Goal: Task Accomplishment & Management: Manage account settings

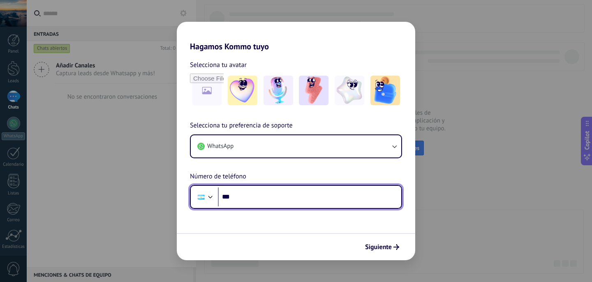
click at [272, 197] on input "***" at bounding box center [309, 196] width 183 height 19
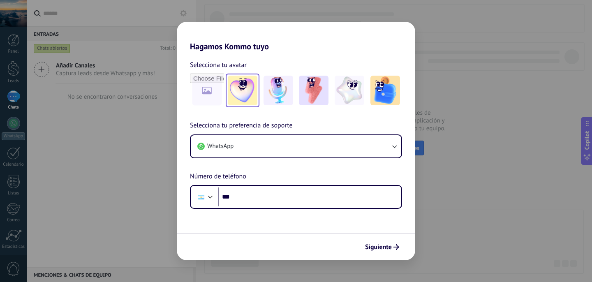
click at [252, 80] on img at bounding box center [243, 91] width 30 height 30
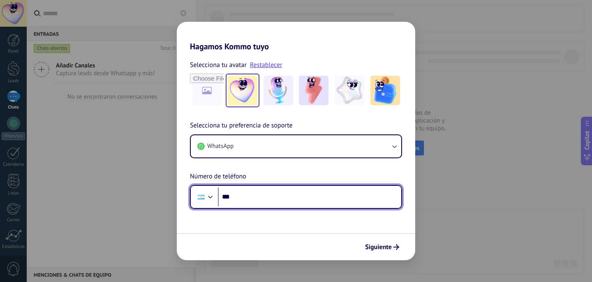
click at [284, 194] on input "***" at bounding box center [309, 196] width 183 height 19
click at [303, 194] on input "***" at bounding box center [309, 196] width 183 height 19
type input "**********"
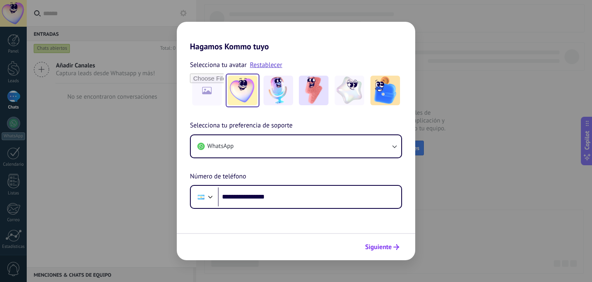
click at [392, 251] on button "Siguiente" at bounding box center [382, 247] width 42 height 14
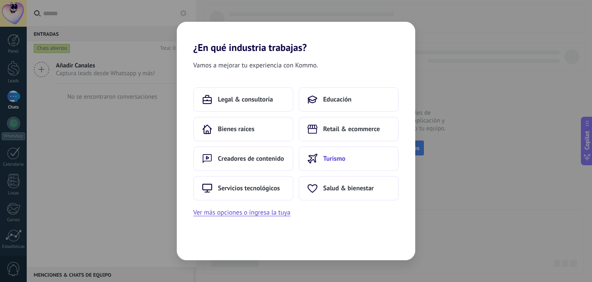
click at [316, 155] on use at bounding box center [312, 158] width 9 height 9
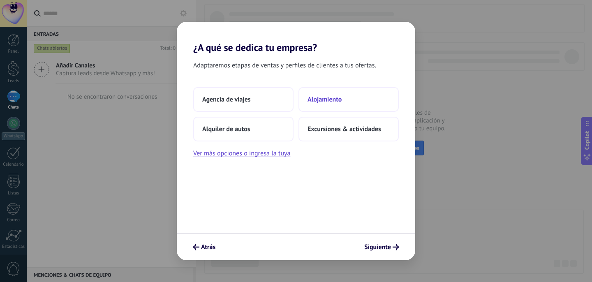
click at [331, 110] on button "Alojamiento" at bounding box center [348, 99] width 100 height 25
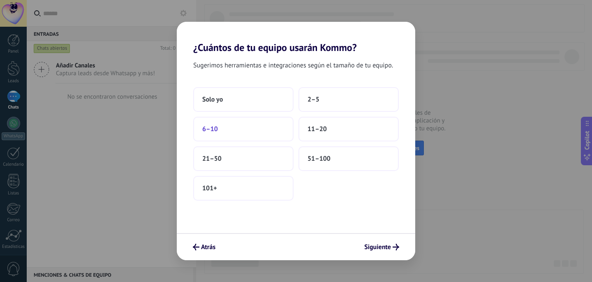
click at [247, 122] on button "6–10" at bounding box center [243, 129] width 100 height 25
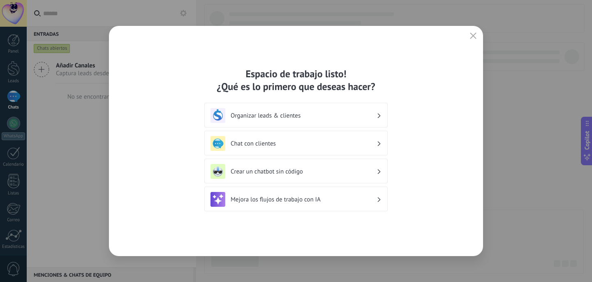
click at [310, 135] on div "Chat con clientes" at bounding box center [295, 143] width 183 height 25
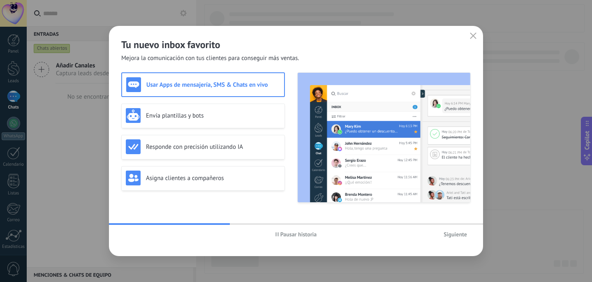
click at [255, 88] on h3 "Usar Apps de mensajería, SMS & Chats en vivo" at bounding box center [213, 85] width 134 height 8
click at [457, 236] on span "Siguiente" at bounding box center [455, 234] width 23 height 6
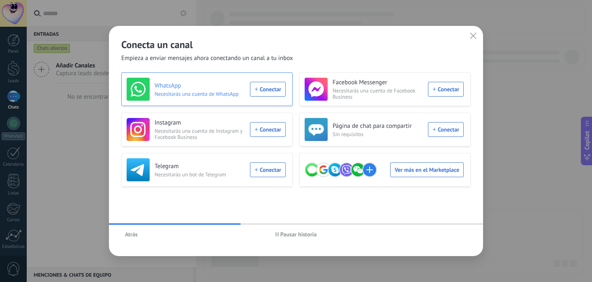
click at [268, 94] on div "WhatsApp Necesitarás una cuenta de WhatsApp Conectar" at bounding box center [206, 89] width 159 height 23
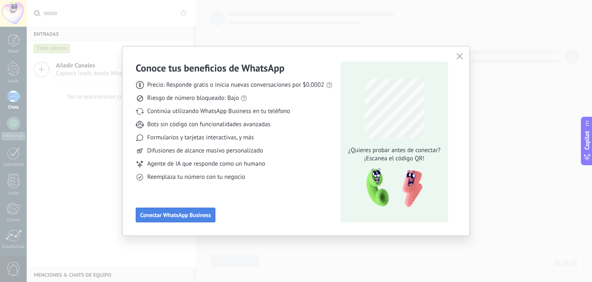
click at [197, 217] on span "Conectar WhatsApp Business" at bounding box center [175, 215] width 71 height 6
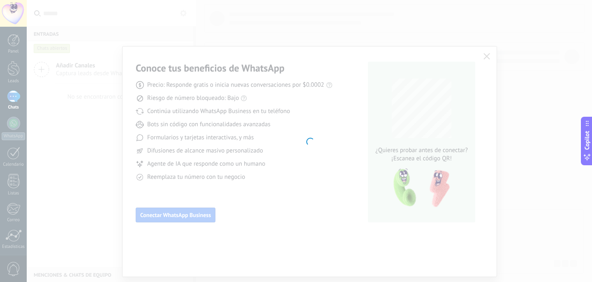
drag, startPoint x: 197, startPoint y: 217, endPoint x: 174, endPoint y: 60, distance: 158.8
click at [174, 60] on div at bounding box center [309, 141] width 565 height 282
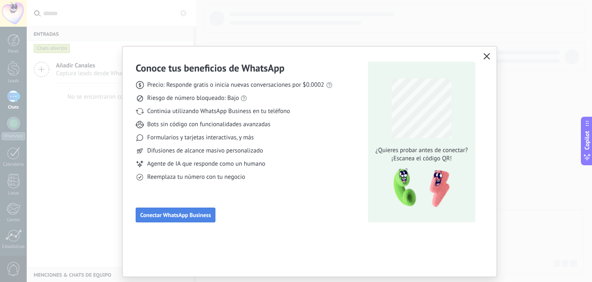
click at [161, 215] on span "Conectar WhatsApp Business" at bounding box center [175, 215] width 71 height 6
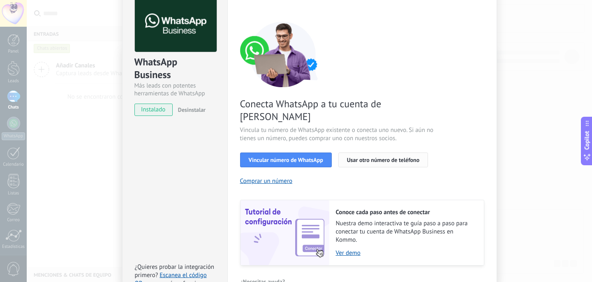
scroll to position [46, 0]
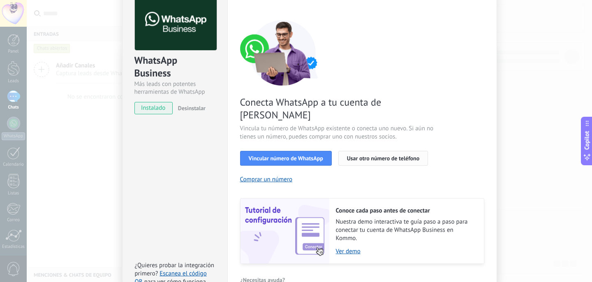
click at [353, 151] on button "Usar otro número de teléfono" at bounding box center [383, 158] width 90 height 15
click at [347, 151] on button "Usar otro número de teléfono" at bounding box center [383, 158] width 90 height 15
click at [358, 155] on span "Usar otro número de teléfono" at bounding box center [383, 158] width 72 height 6
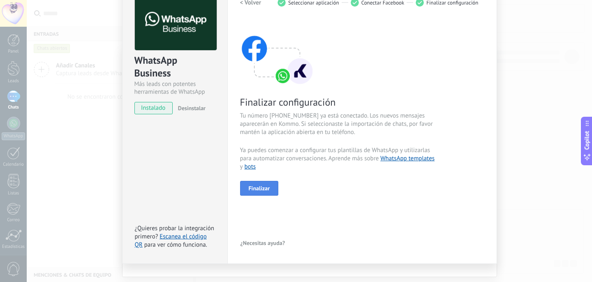
click at [254, 185] on span "Finalizar" at bounding box center [259, 188] width 21 height 6
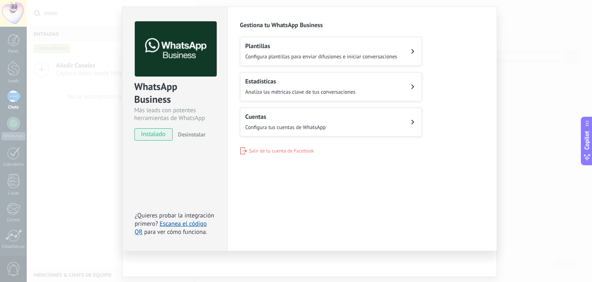
click at [291, 115] on h2 "Cuentas" at bounding box center [285, 117] width 81 height 8
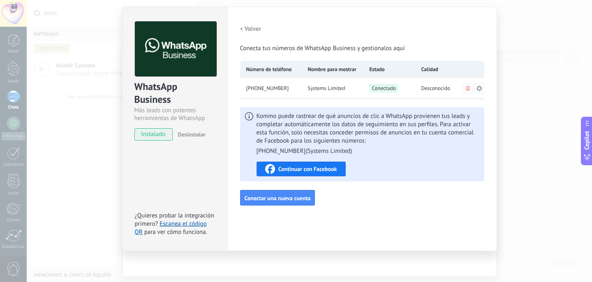
click at [506, 59] on div "WhatsApp Business Más leads con potentes herramientas de WhatsApp instalado Des…" at bounding box center [309, 141] width 565 height 282
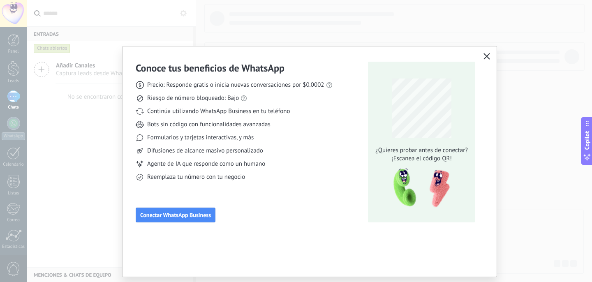
scroll to position [0, 0]
click at [363, 33] on div "Conoce tus beneficios de WhatsApp Precio: Responde gratis o inicia nuevas conve…" at bounding box center [296, 141] width 592 height 282
click at [485, 59] on icon "button" at bounding box center [486, 56] width 7 height 7
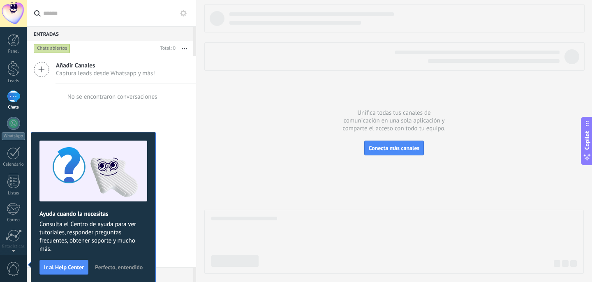
click at [117, 264] on span "Perfecto, entendido" at bounding box center [119, 267] width 48 height 6
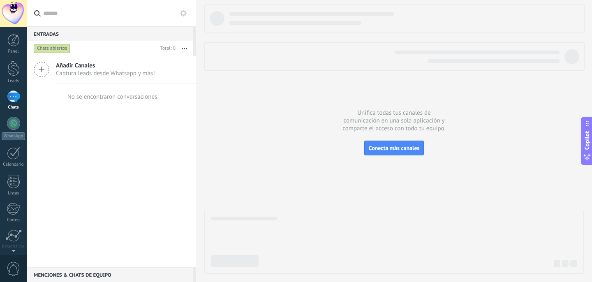
click at [5, 95] on link "Chats" at bounding box center [13, 100] width 27 height 20
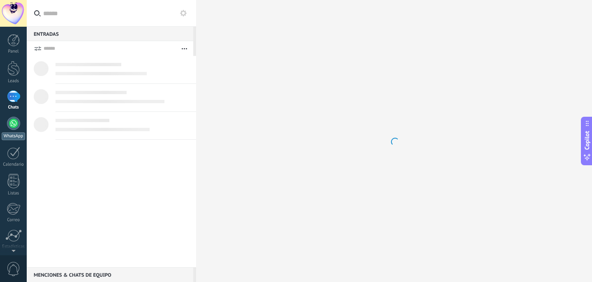
click at [9, 119] on div at bounding box center [13, 123] width 13 height 13
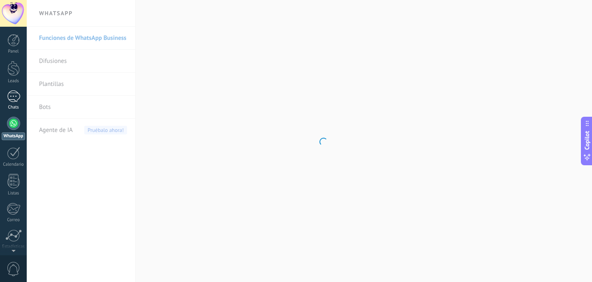
click at [13, 99] on div at bounding box center [13, 96] width 13 height 12
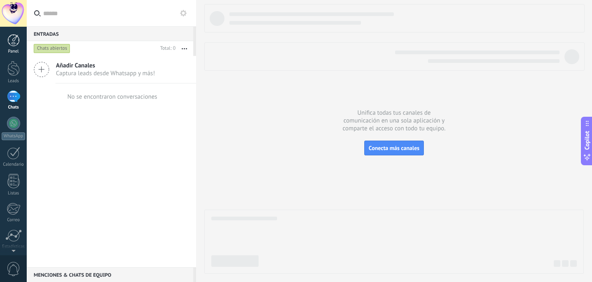
click at [11, 46] on div at bounding box center [13, 40] width 12 height 12
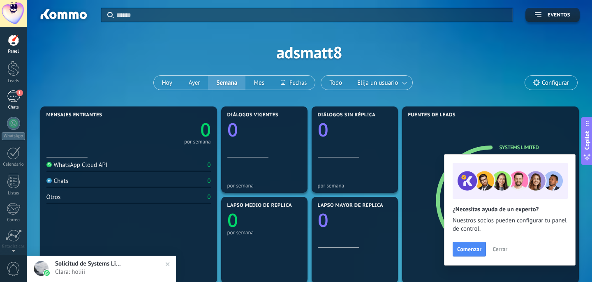
click at [20, 99] on link "1 Chats" at bounding box center [13, 100] width 27 height 20
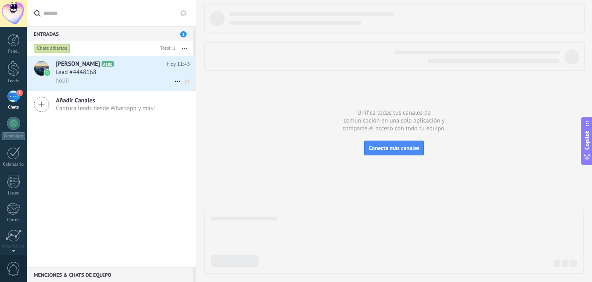
click at [126, 68] on div "Lead #4448168" at bounding box center [122, 72] width 134 height 8
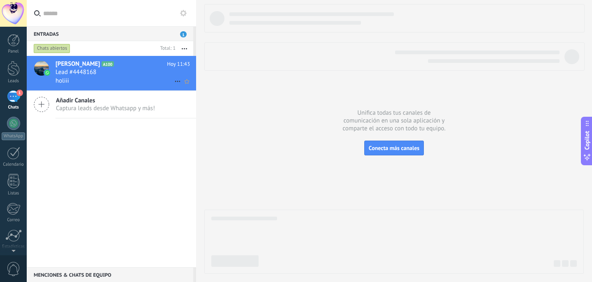
click at [108, 70] on div "Lead #4448168" at bounding box center [122, 72] width 134 height 8
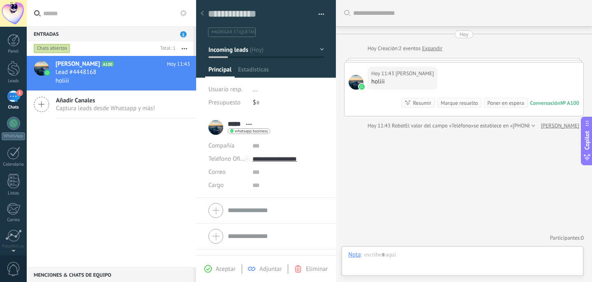
scroll to position [12, 0]
click at [414, 259] on div at bounding box center [462, 263] width 229 height 25
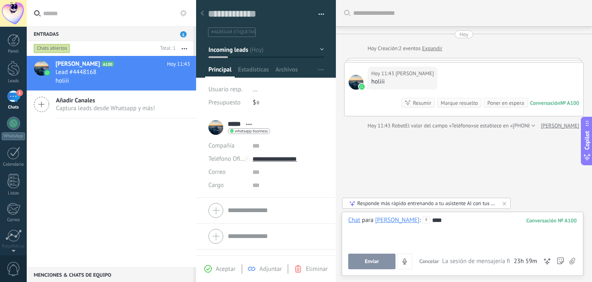
click at [385, 259] on button "Enviar" at bounding box center [371, 262] width 47 height 16
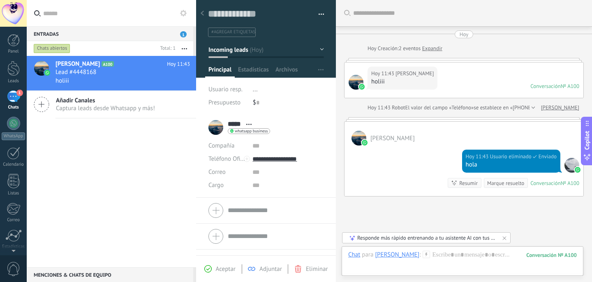
scroll to position [58, 0]
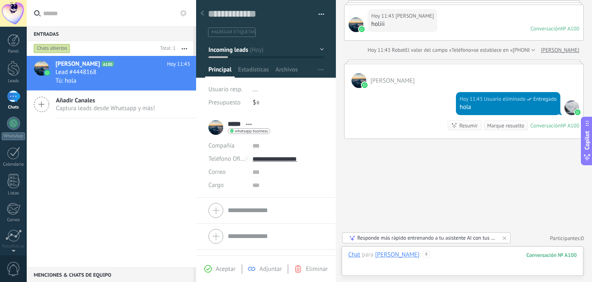
click at [437, 254] on div at bounding box center [462, 263] width 229 height 25
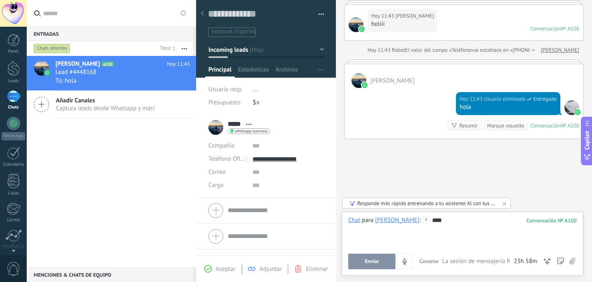
click at [439, 226] on div at bounding box center [462, 228] width 229 height 8
click at [435, 219] on div "****" at bounding box center [462, 231] width 229 height 31
click at [316, 85] on span "Configurar" at bounding box center [309, 86] width 27 height 16
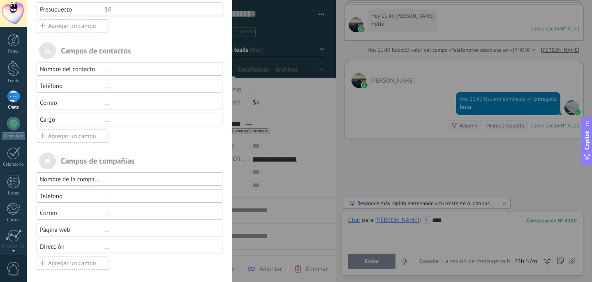
scroll to position [91, 0]
click at [389, 158] on div "Campos y grupos En Kommo puedes añadir tus propios campos y usarlos para cualqu…" at bounding box center [309, 141] width 565 height 282
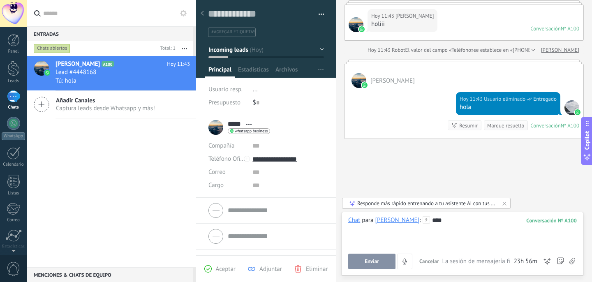
click at [426, 226] on div at bounding box center [462, 228] width 229 height 8
click at [423, 217] on div "****" at bounding box center [462, 231] width 229 height 31
click at [423, 220] on icon at bounding box center [426, 219] width 7 height 7
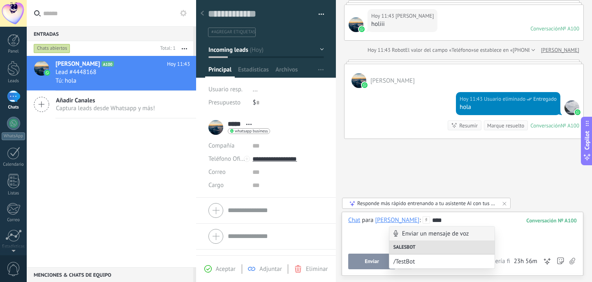
click at [437, 218] on div "****" at bounding box center [462, 231] width 229 height 31
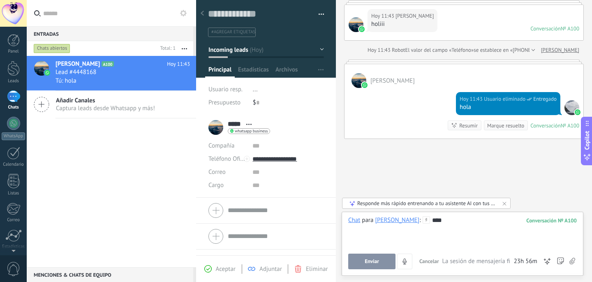
click at [533, 222] on div "100" at bounding box center [551, 220] width 51 height 7
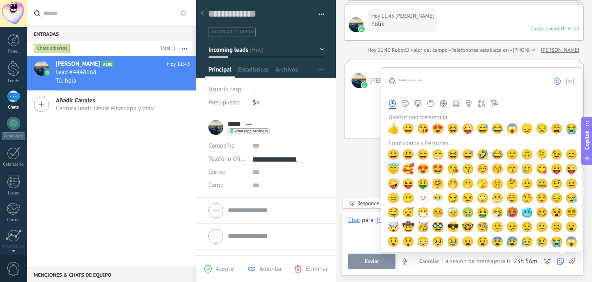
click at [362, 233] on div "****" at bounding box center [462, 231] width 229 height 31
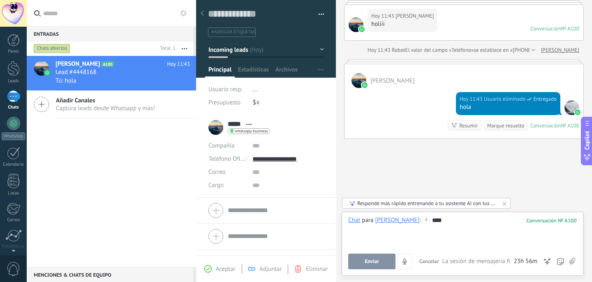
click at [437, 238] on div "****" at bounding box center [462, 231] width 229 height 31
drag, startPoint x: 381, startPoint y: 235, endPoint x: 335, endPoint y: 226, distance: 46.6
click at [335, 226] on div "Guardar y crear Imprimir Administrar etiquetas" at bounding box center [394, 141] width 396 height 282
click at [383, 263] on button "Enviar" at bounding box center [371, 262] width 47 height 16
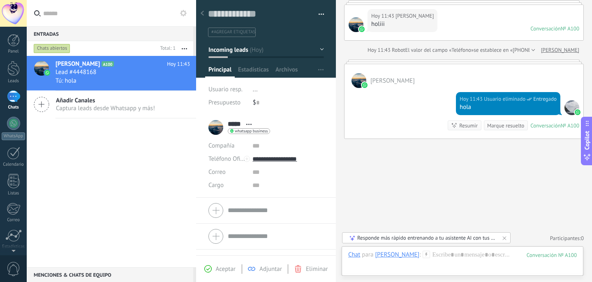
scroll to position [83, 0]
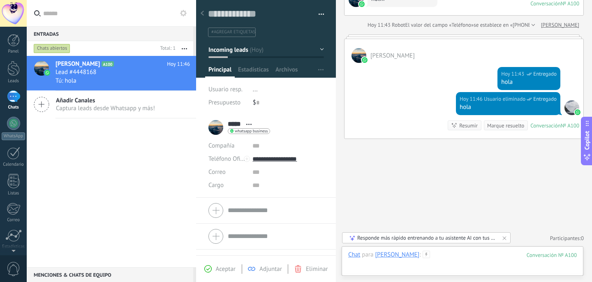
click at [452, 253] on div at bounding box center [462, 263] width 229 height 25
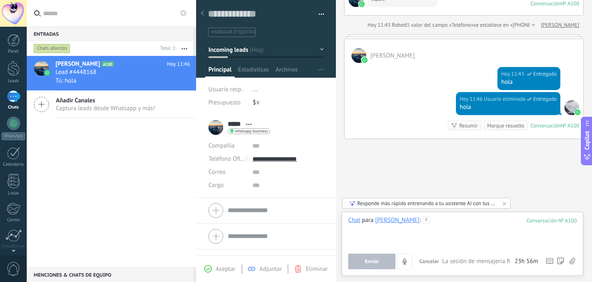
click at [388, 235] on div at bounding box center [462, 231] width 229 height 31
click at [409, 218] on div at bounding box center [462, 231] width 229 height 31
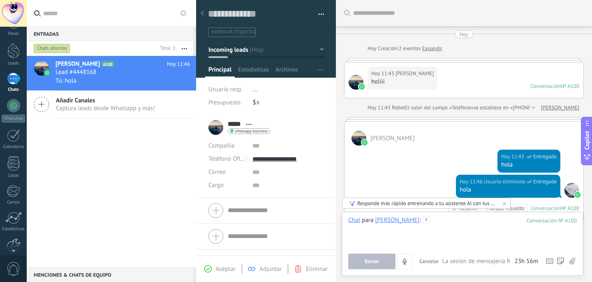
scroll to position [0, 0]
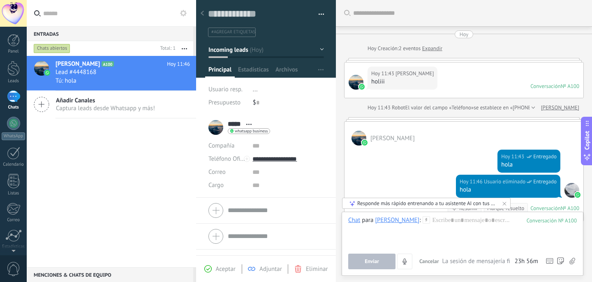
click at [16, 99] on div "1" at bounding box center [13, 96] width 13 height 12
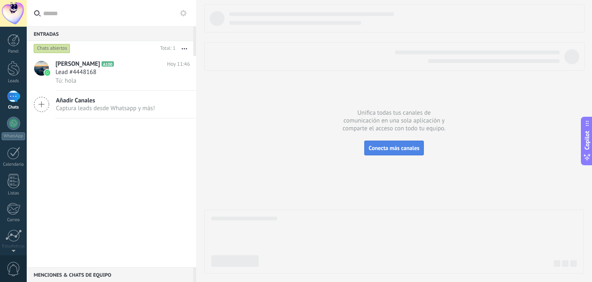
click at [381, 148] on span "Conecta más canales" at bounding box center [394, 147] width 51 height 7
click at [127, 72] on div "Lead #4448168" at bounding box center [122, 72] width 134 height 8
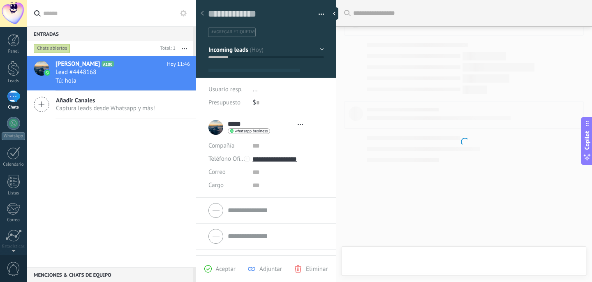
scroll to position [12, 0]
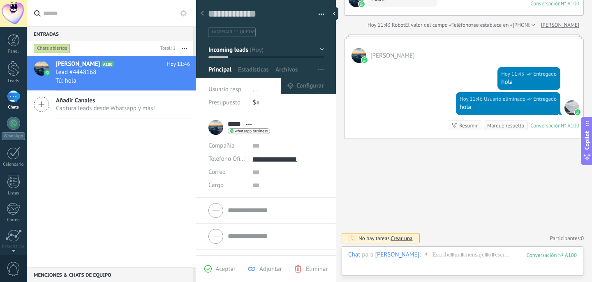
click at [318, 71] on span "button" at bounding box center [320, 70] width 5 height 16
click at [302, 85] on span "Configurar" at bounding box center [309, 86] width 27 height 16
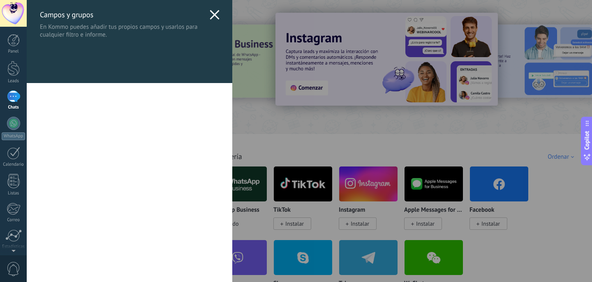
click at [215, 17] on icon at bounding box center [215, 15] width 10 height 10
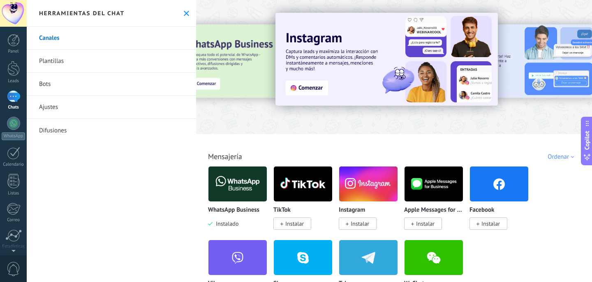
click at [56, 108] on link "Ajustes" at bounding box center [111, 107] width 169 height 23
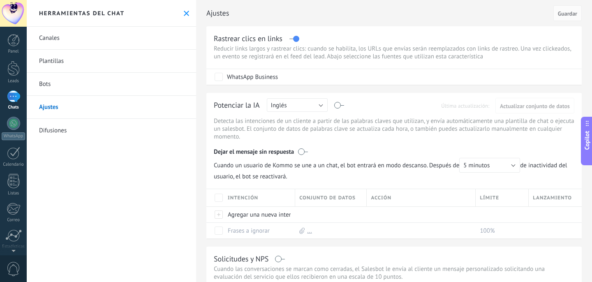
click at [56, 62] on link "Plantillas" at bounding box center [111, 61] width 169 height 23
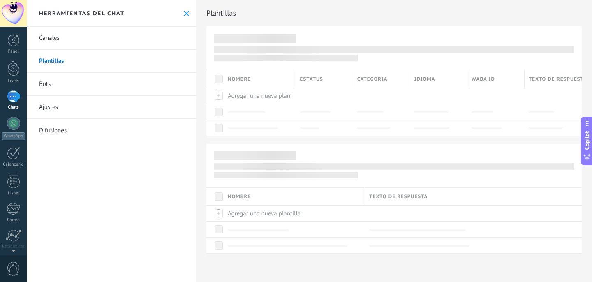
click at [57, 39] on link "Canales" at bounding box center [111, 38] width 169 height 23
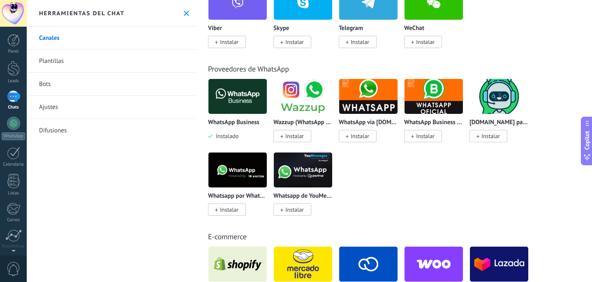
scroll to position [304, 0]
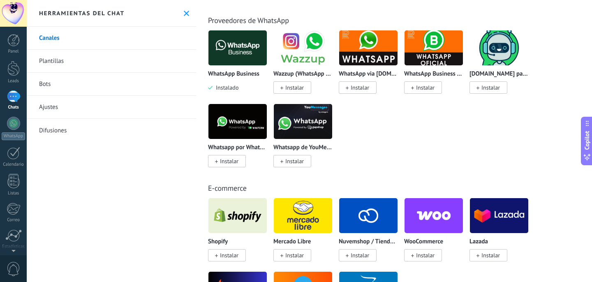
click at [183, 12] on button at bounding box center [186, 13] width 7 height 7
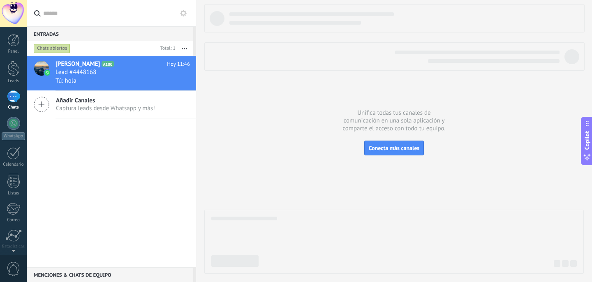
click at [37, 12] on icon at bounding box center [37, 13] width 7 height 6
click at [43, 12] on input "text" at bounding box center [116, 13] width 146 height 26
click at [269, 146] on div at bounding box center [393, 139] width 379 height 270
click at [15, 128] on div at bounding box center [13, 123] width 13 height 13
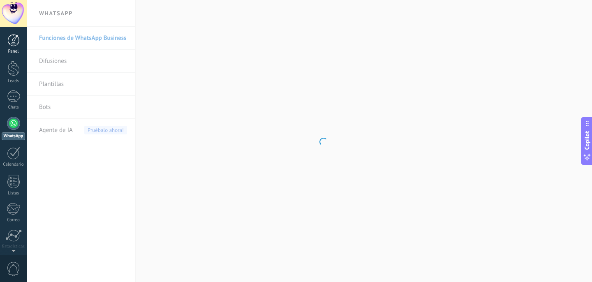
click at [12, 40] on div at bounding box center [13, 40] width 12 height 12
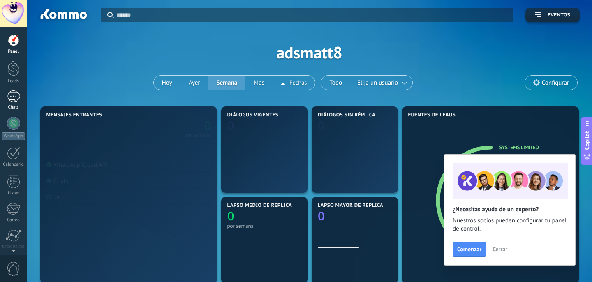
click at [18, 95] on div "1" at bounding box center [13, 96] width 13 height 12
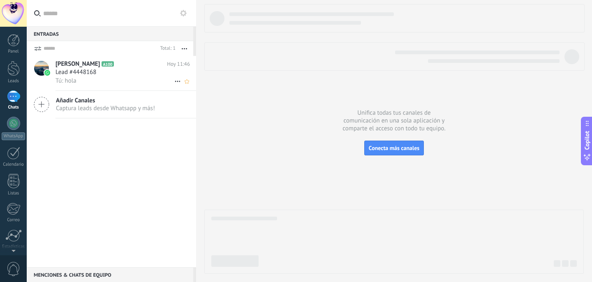
click at [122, 74] on div "Lead #4448168" at bounding box center [122, 72] width 134 height 8
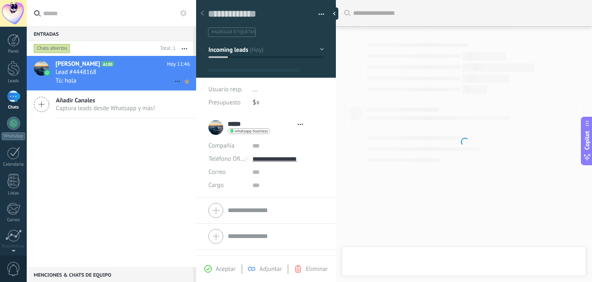
type textarea "**********"
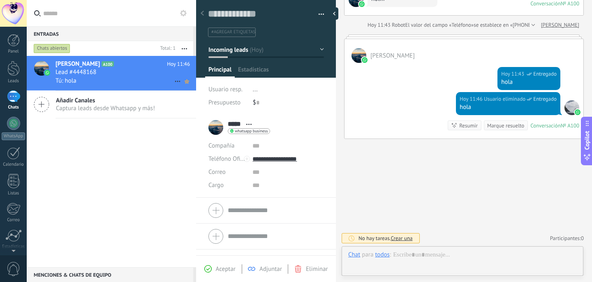
scroll to position [12, 0]
click at [175, 81] on icon at bounding box center [178, 81] width 10 height 10
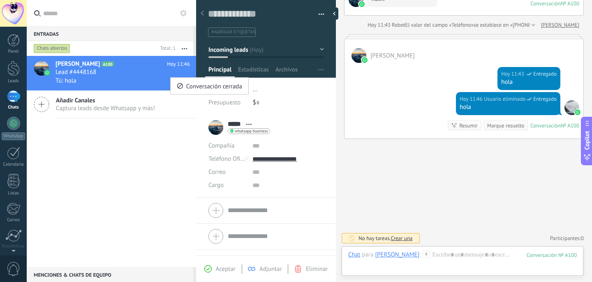
click at [171, 162] on div at bounding box center [296, 141] width 592 height 282
click at [424, 254] on div at bounding box center [462, 263] width 229 height 25
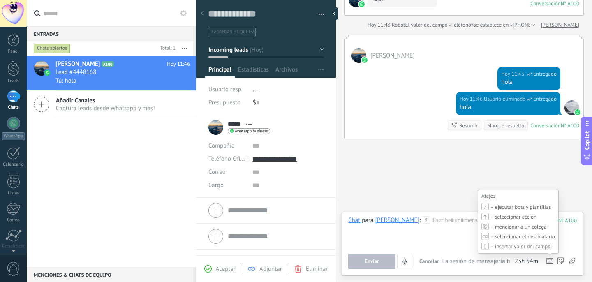
click at [549, 260] on icon at bounding box center [549, 261] width 7 height 6
click at [548, 261] on icon at bounding box center [549, 261] width 7 height 6
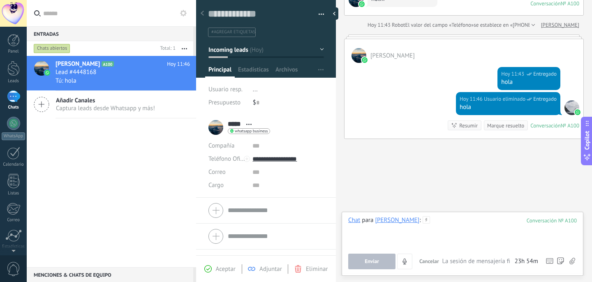
click at [441, 235] on div at bounding box center [462, 231] width 229 height 31
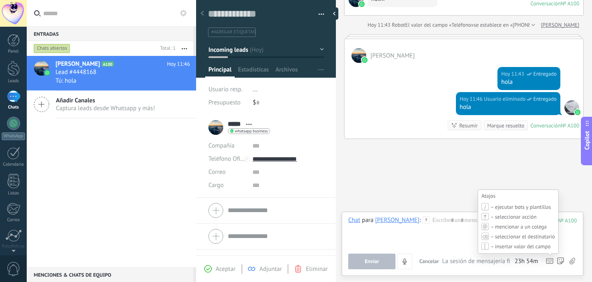
click at [484, 206] on icon at bounding box center [485, 207] width 7 height 5
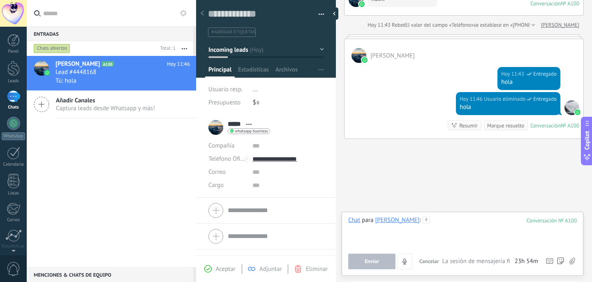
click at [500, 221] on div at bounding box center [462, 231] width 229 height 31
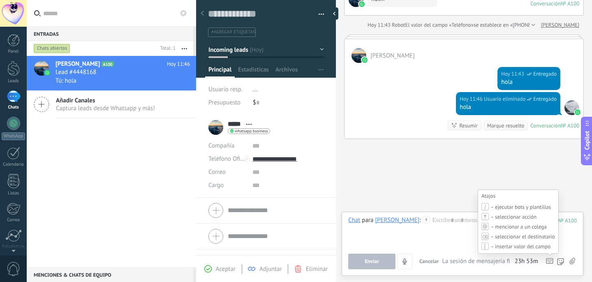
click at [550, 261] on use at bounding box center [549, 261] width 7 height 5
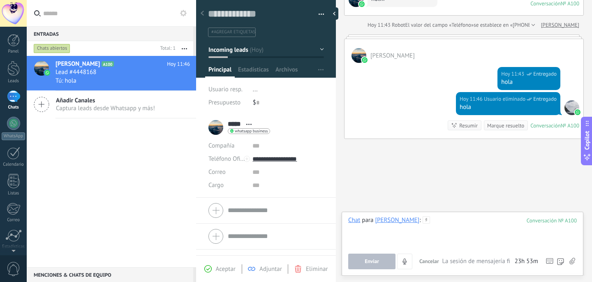
click at [436, 219] on div at bounding box center [462, 231] width 229 height 31
type input "*****"
click at [379, 263] on button "Enviar" at bounding box center [371, 262] width 47 height 16
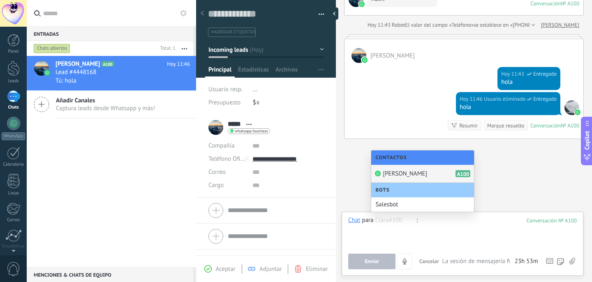
click at [411, 234] on div at bounding box center [462, 231] width 229 height 31
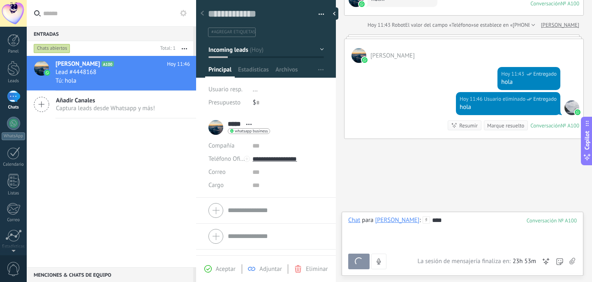
scroll to position [108, 0]
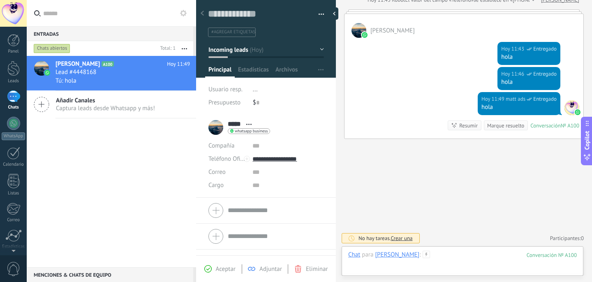
click at [434, 258] on div at bounding box center [462, 263] width 229 height 25
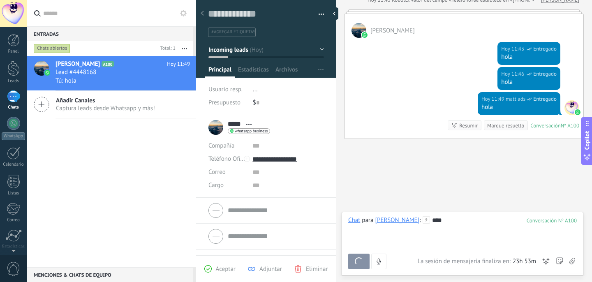
scroll to position [133, 0]
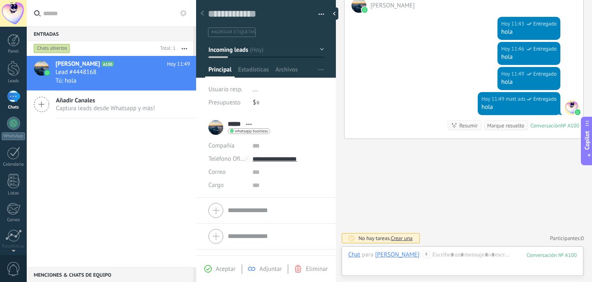
click at [442, 247] on div "Chat Correo Nota Tarea Chat para Clara : 100 Enviar Cancelar Rastrear clics en …" at bounding box center [463, 261] width 242 height 30
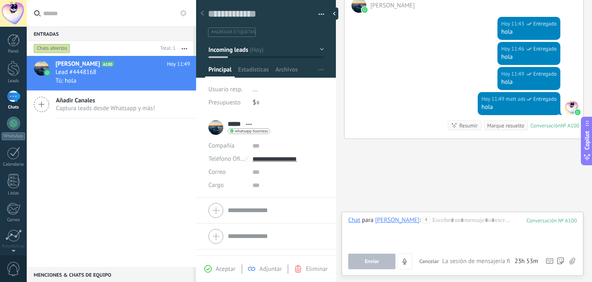
click at [443, 259] on span "La sesión de mensajería finaliza en:" at bounding box center [477, 261] width 70 height 8
click at [439, 229] on div at bounding box center [462, 231] width 229 height 31
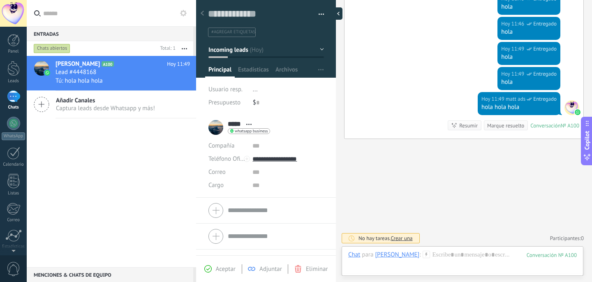
click at [335, 10] on div at bounding box center [336, 13] width 12 height 12
type textarea "**********"
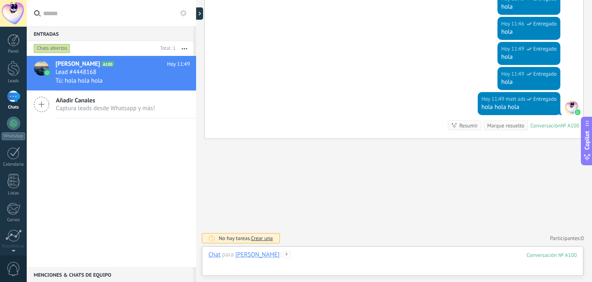
click at [356, 253] on div at bounding box center [392, 263] width 368 height 25
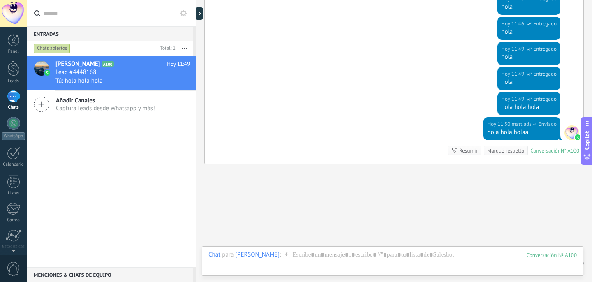
scroll to position [183, 0]
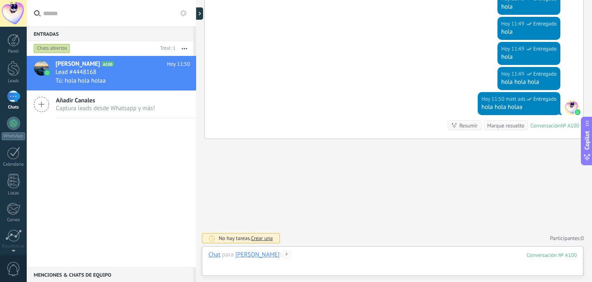
click at [351, 256] on div at bounding box center [392, 263] width 368 height 25
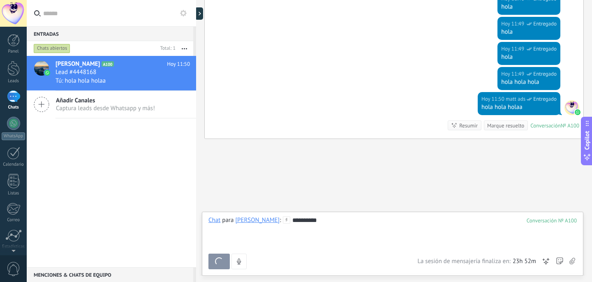
scroll to position [208, 0]
